Goal: Information Seeking & Learning: Learn about a topic

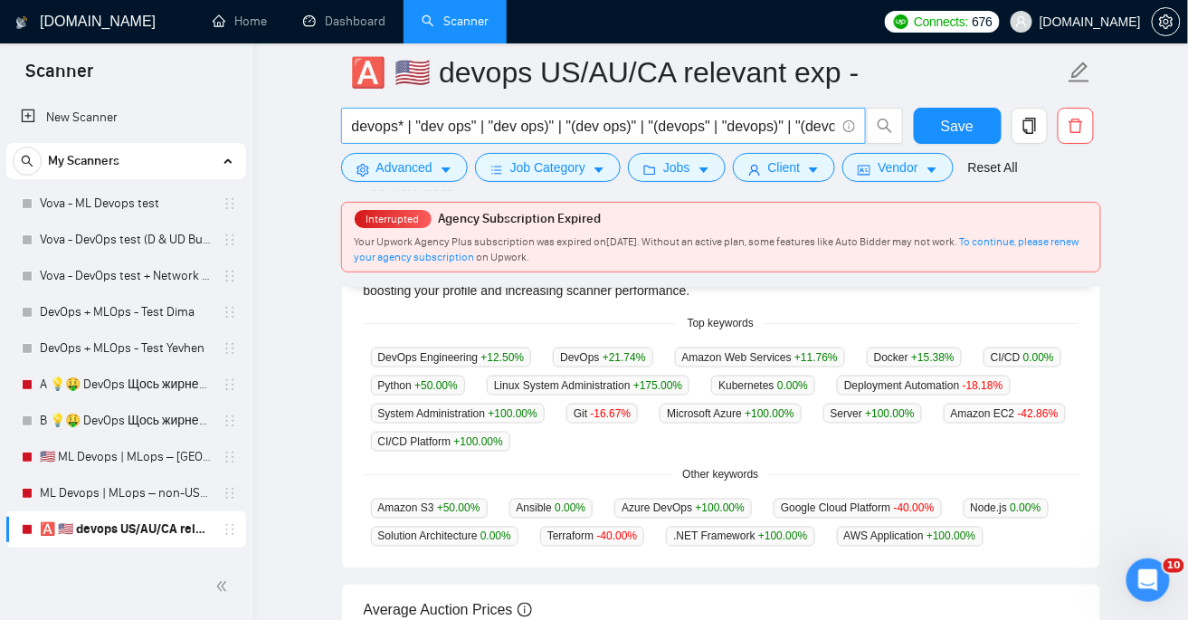
click at [490, 126] on input "devops* | "dev ops" | "dev ops)" | "(dev ops)" | "(devops" | "devops)" | "(devo…" at bounding box center [593, 126] width 483 height 23
click at [500, 123] on input "devops* | "dev ops" | "dev ops)" | "(dev ops)" | "(devops" | "devops)" | "(devo…" at bounding box center [593, 126] width 483 height 23
drag, startPoint x: 536, startPoint y: 121, endPoint x: 300, endPoint y: 124, distance: 236.2
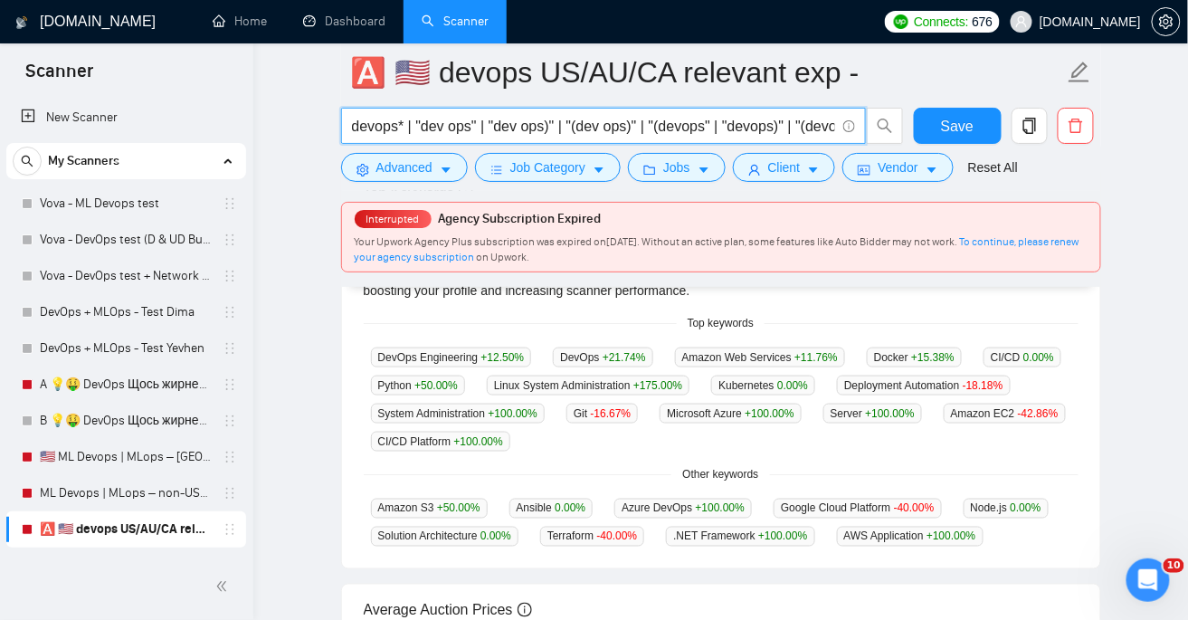
click at [300, 124] on main "🅰️ 🇺🇸 devops US/AU/CA relevant exp - devops* | "dev ops" | "dev ops)" | "(dev o…" at bounding box center [720, 275] width 877 height 1310
click at [422, 126] on input "devops* | "dev ops" | "dev ops)" | "(dev ops)" | "(devops" | "devops)" | "(devo…" at bounding box center [593, 126] width 483 height 23
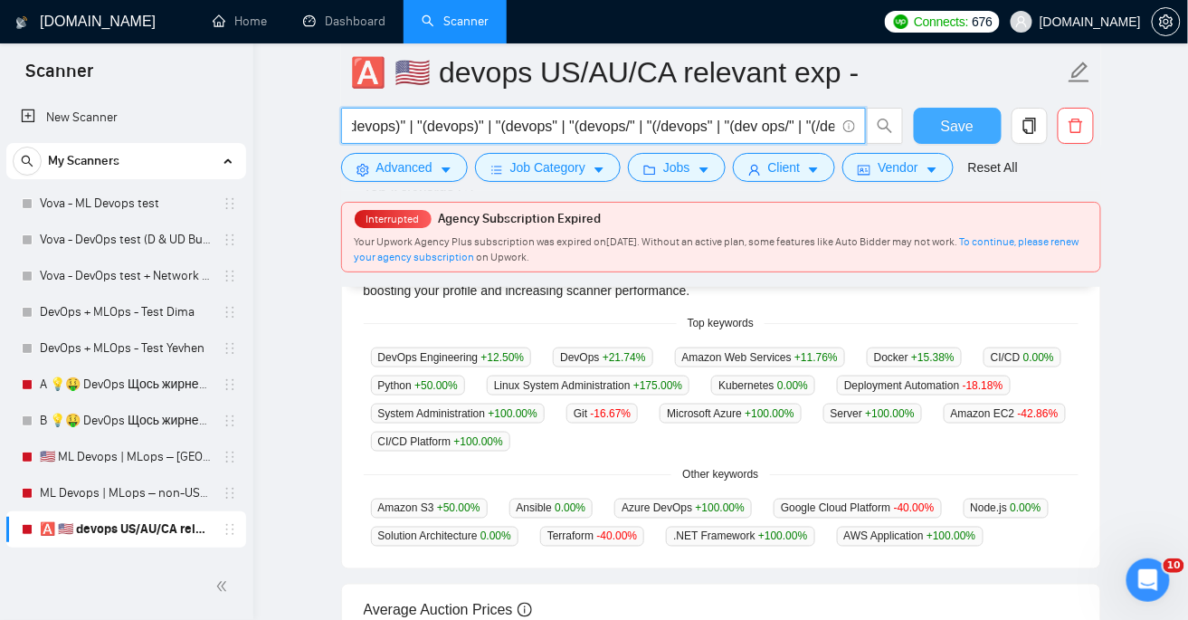
scroll to position [0, 463]
drag, startPoint x: 419, startPoint y: 122, endPoint x: 645, endPoint y: 119, distance: 226.3
click at [645, 119] on input "devops* | "dev ops" | "dev ops)" | "(dev ops)" | "(devops" | "devops)" | "(devo…" at bounding box center [593, 126] width 483 height 23
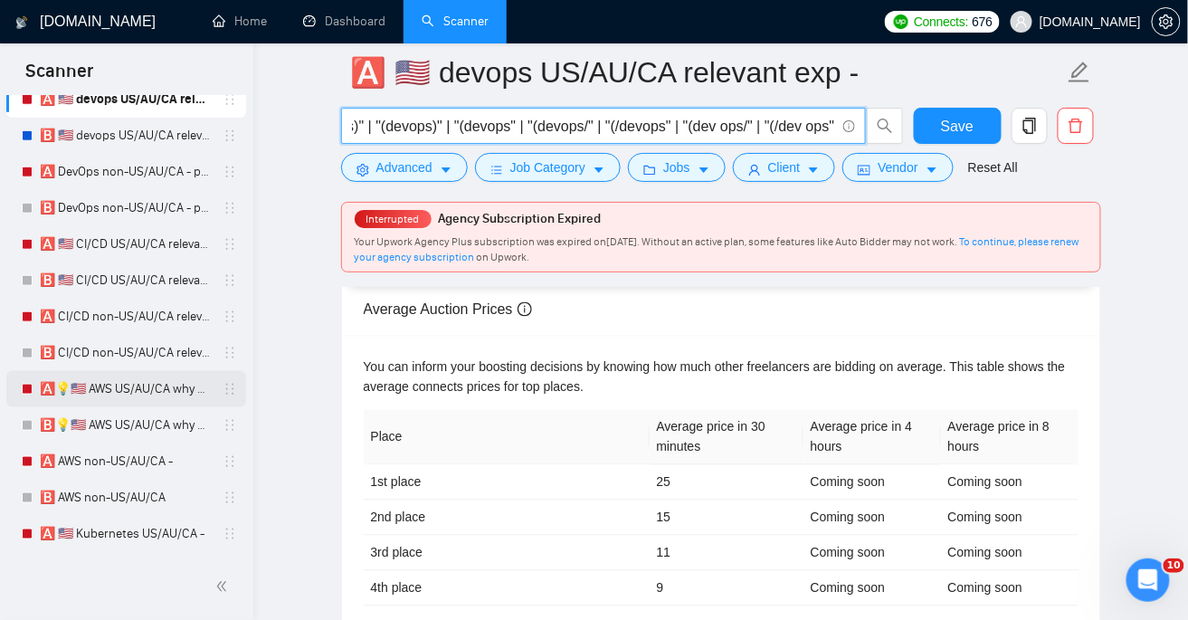
scroll to position [0, 0]
